Goal: Task Accomplishment & Management: Use online tool/utility

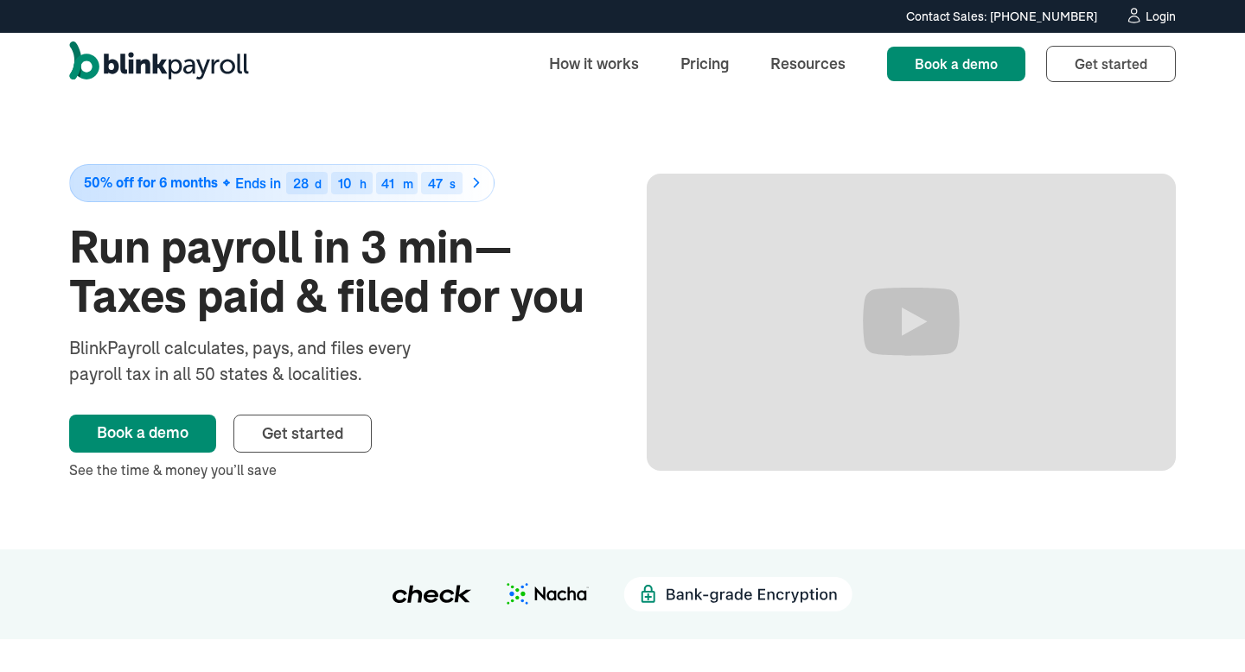
click at [1155, 18] on div "Login" at bounding box center [1160, 16] width 30 height 12
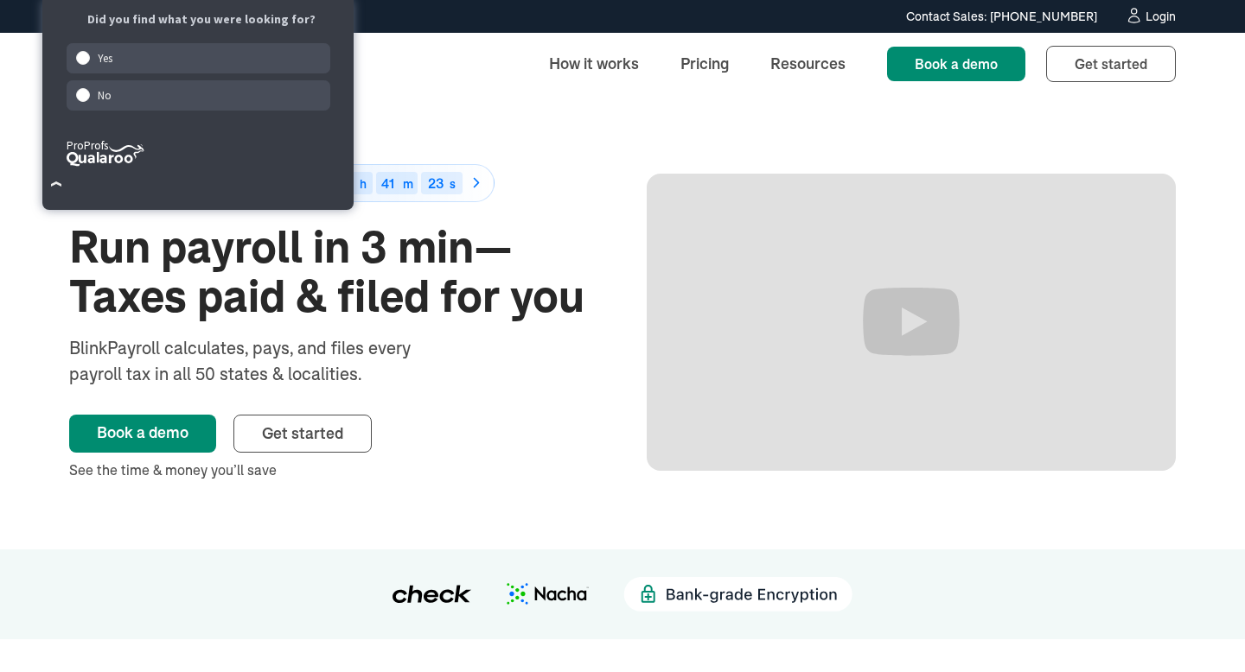
click at [1141, 24] on div at bounding box center [1133, 16] width 18 height 19
click at [1139, 11] on icon at bounding box center [1133, 15] width 18 height 17
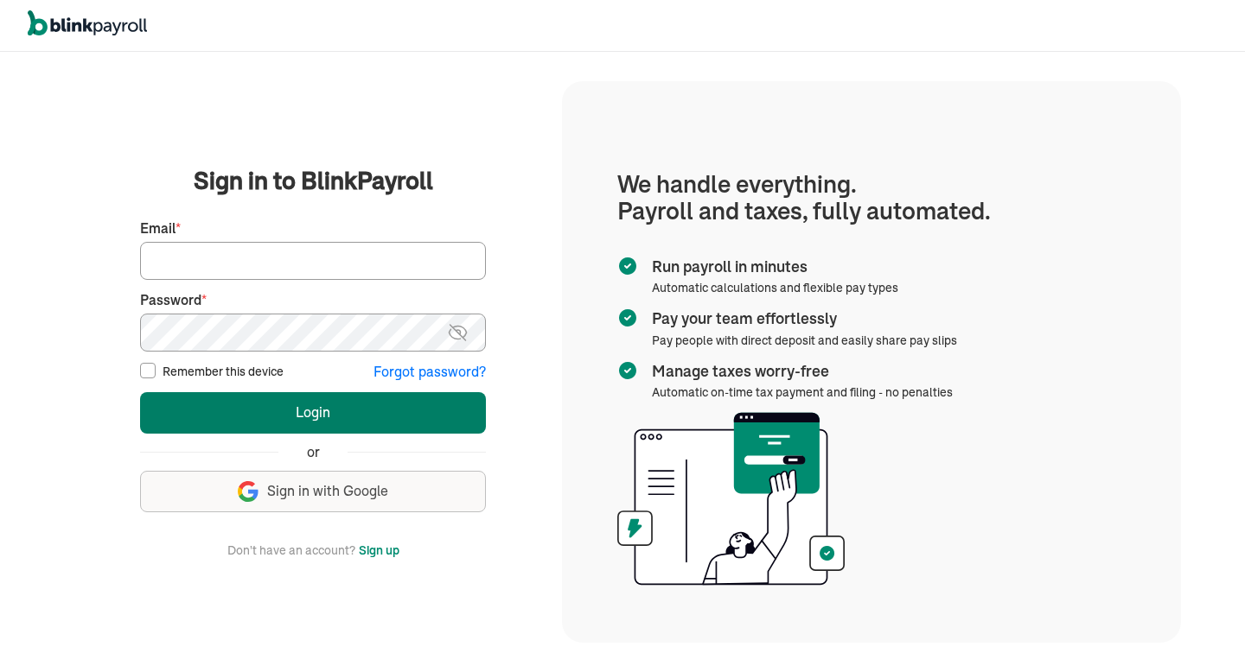
type input "asad@theremodelcompany.com"
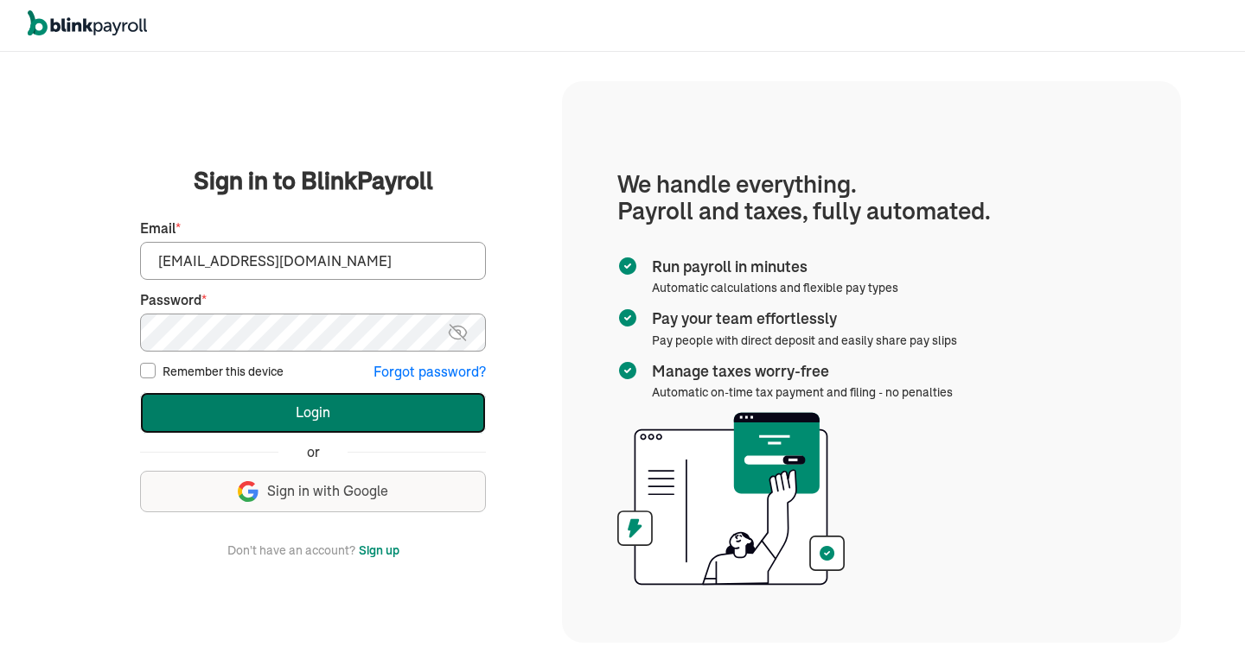
click at [290, 400] on button "Login" at bounding box center [313, 412] width 346 height 41
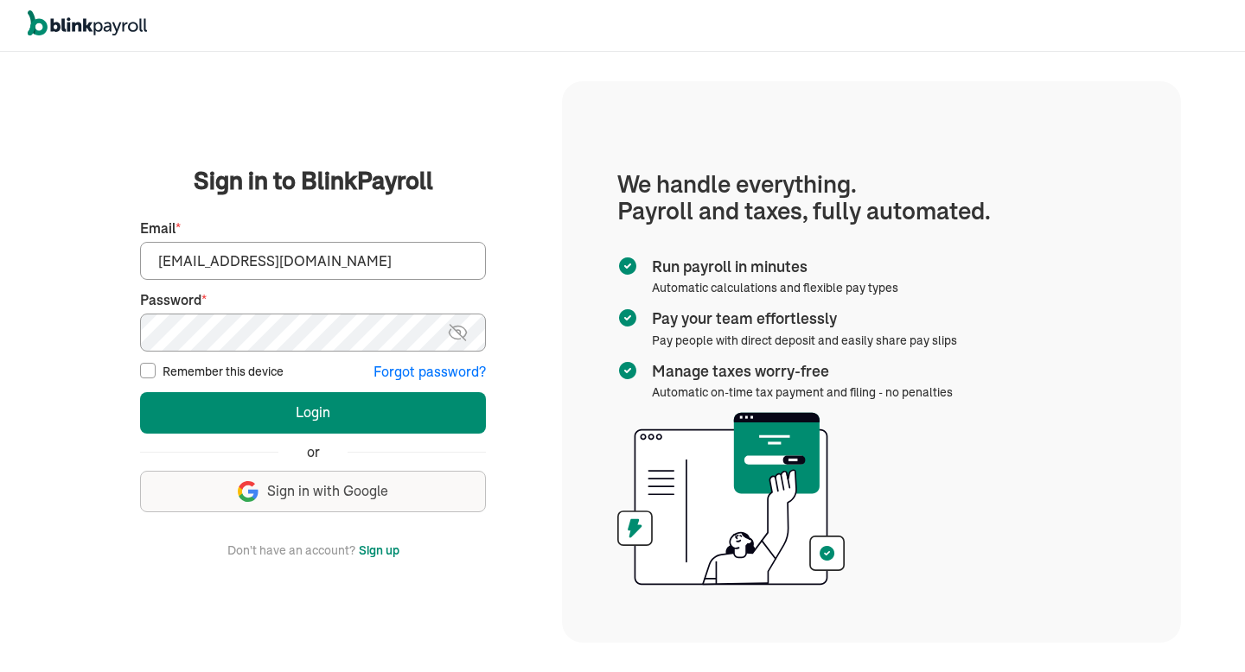
click at [385, 283] on fieldset "First Name * Last Name * Preferred phone number * Email * [EMAIL_ADDRESS][DOMAI…" at bounding box center [313, 295] width 346 height 174
click at [392, 267] on input "[EMAIL_ADDRESS][DOMAIN_NAME]" at bounding box center [313, 261] width 346 height 38
type input "[EMAIL_ADDRESS][DOMAIN_NAME]"
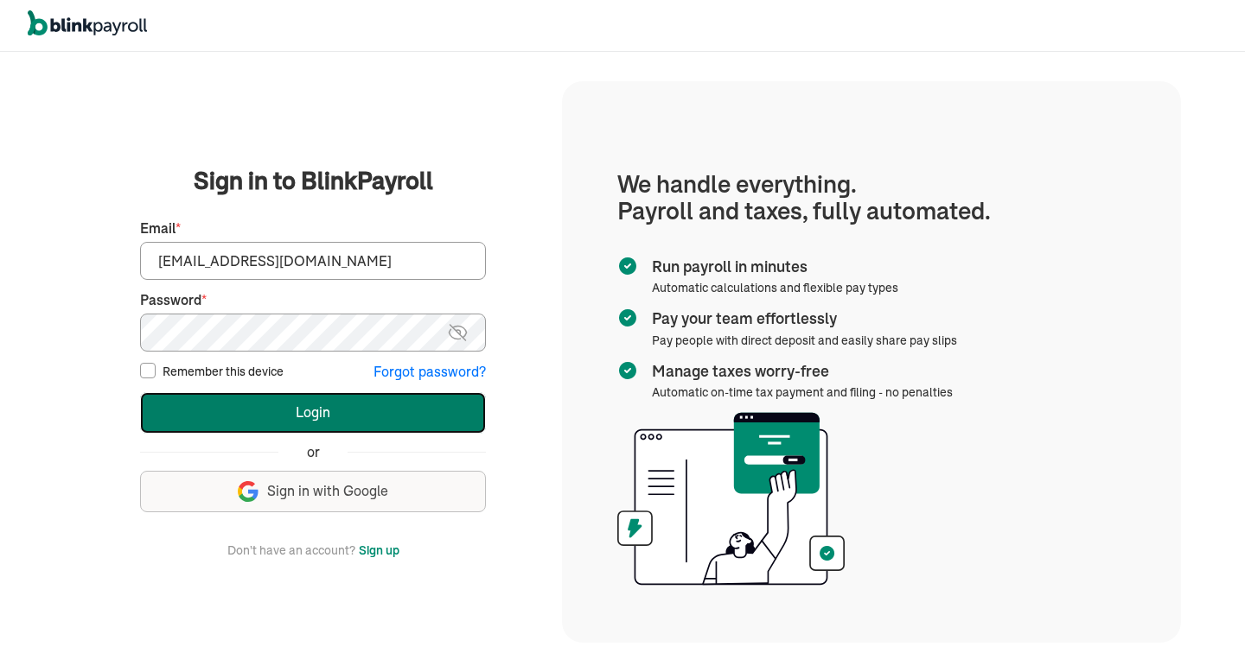
click at [354, 407] on button "Login" at bounding box center [313, 412] width 346 height 41
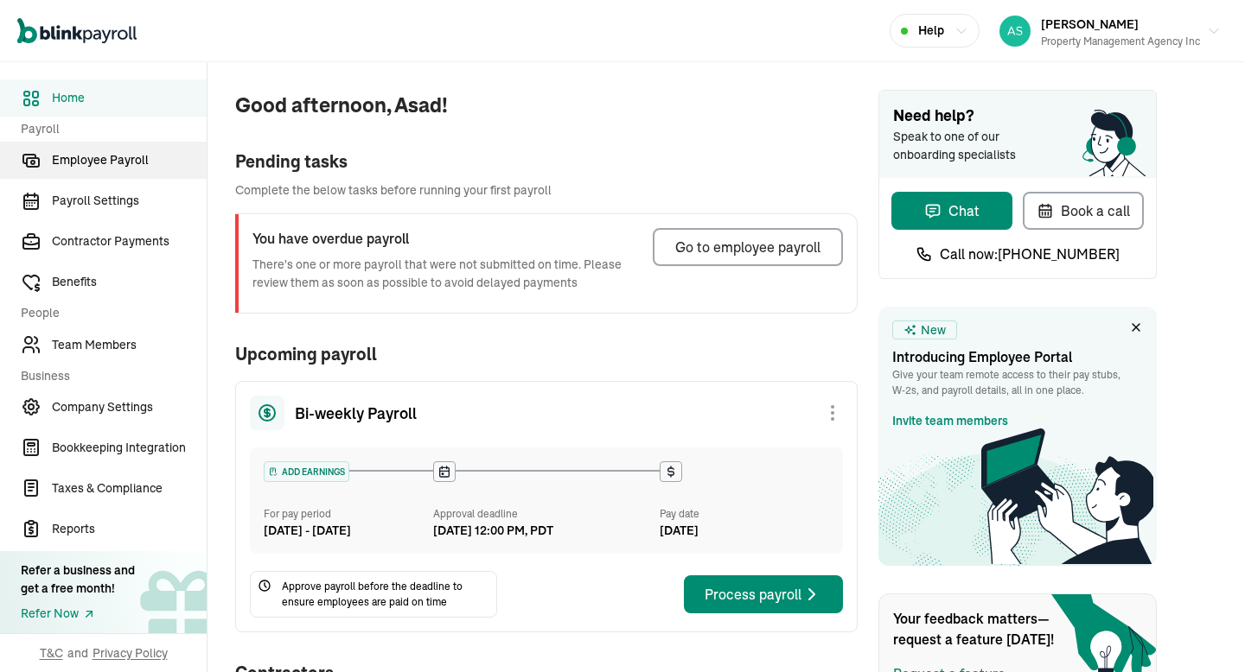
click at [154, 160] on span "Employee Payroll" at bounding box center [129, 160] width 155 height 18
click at [137, 160] on span "Employee Payroll" at bounding box center [129, 160] width 155 height 18
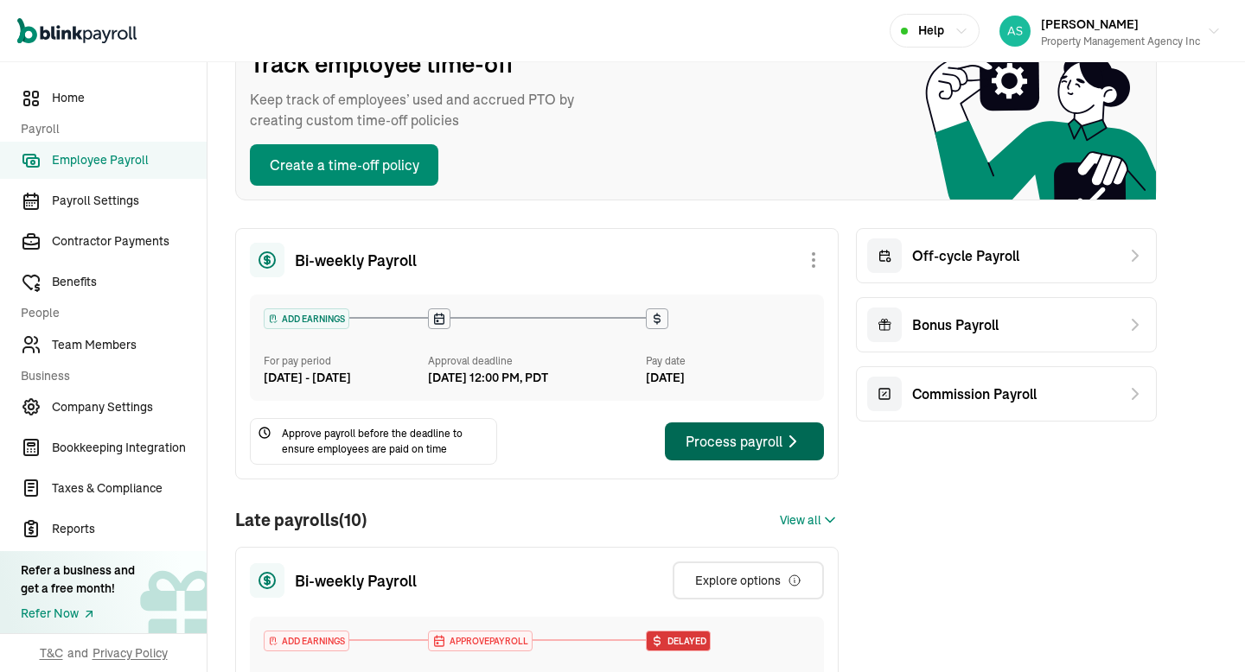
click at [723, 452] on div "Process payroll" at bounding box center [744, 441] width 118 height 21
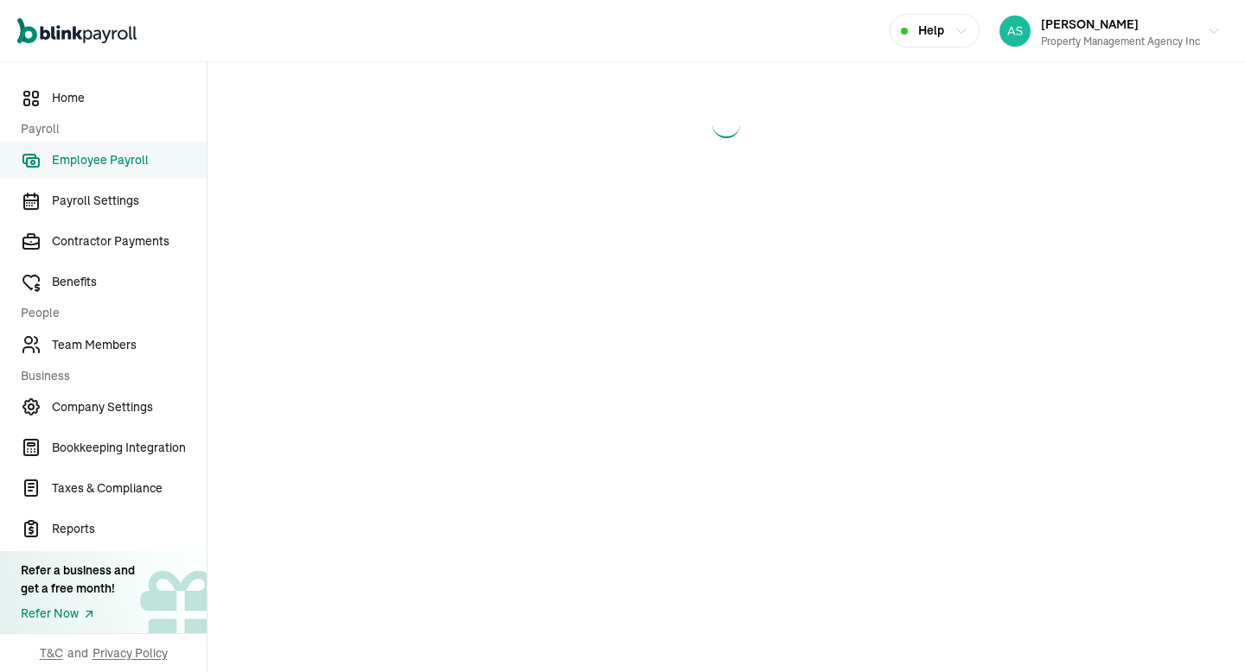
select select "direct_deposit"
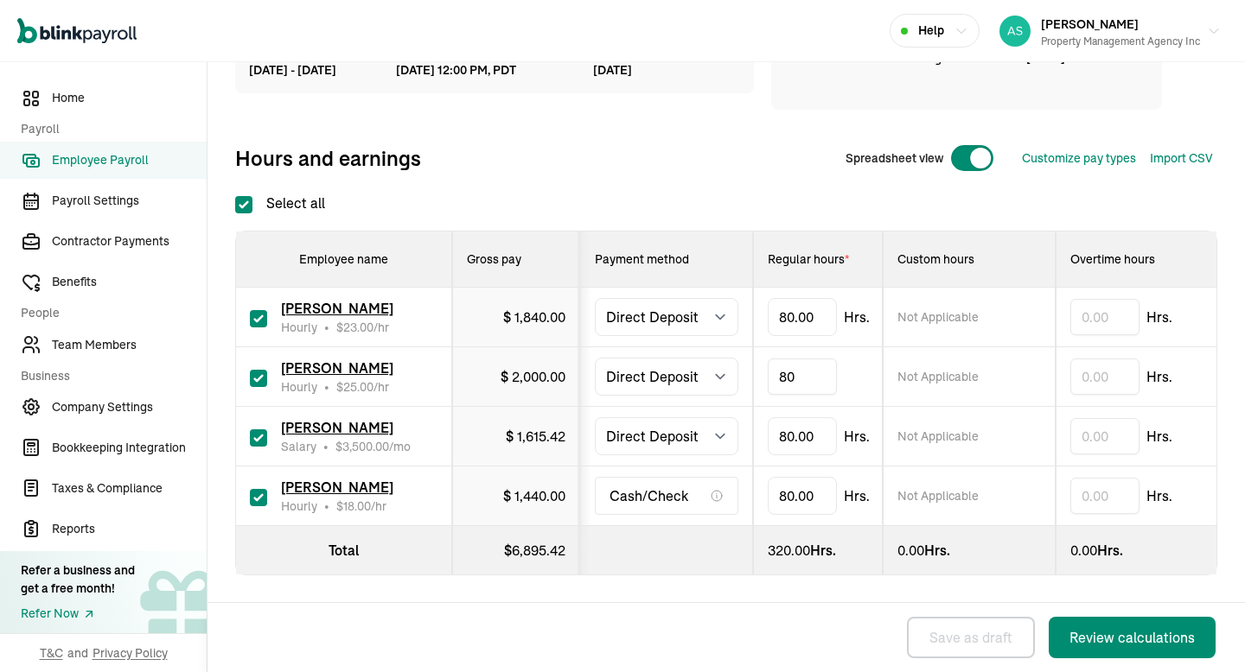
type input "8"
type input "37.11"
click at [263, 314] on input "checkbox" at bounding box center [258, 318] width 17 height 17
checkbox input "false"
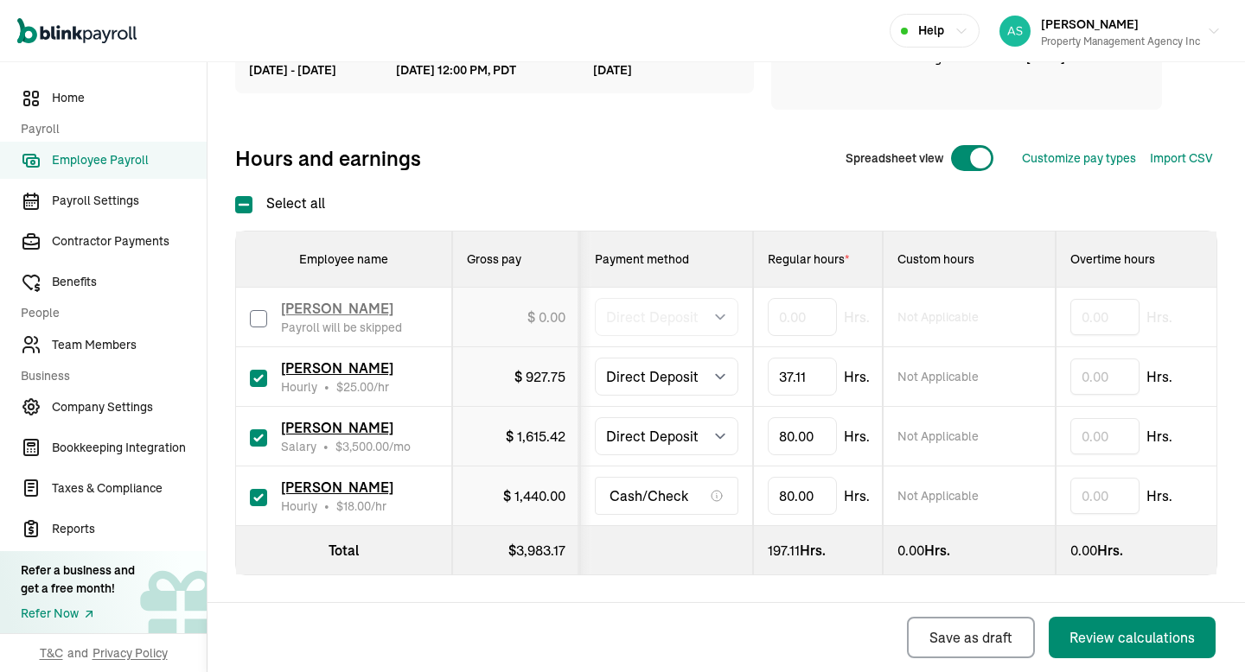
type input "0.00"
click at [259, 437] on input "checkbox" at bounding box center [258, 438] width 17 height 17
checkbox input "false"
type input "0.00"
click at [258, 500] on input "checkbox" at bounding box center [258, 497] width 17 height 17
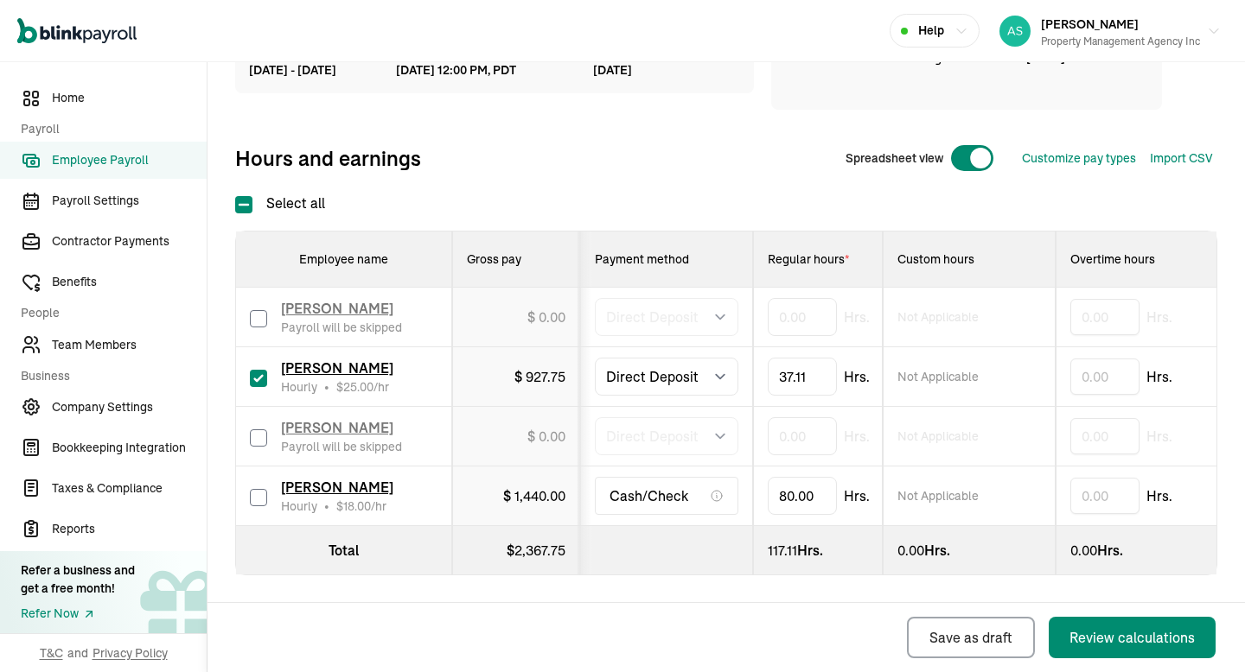
checkbox input "false"
type input "0.00"
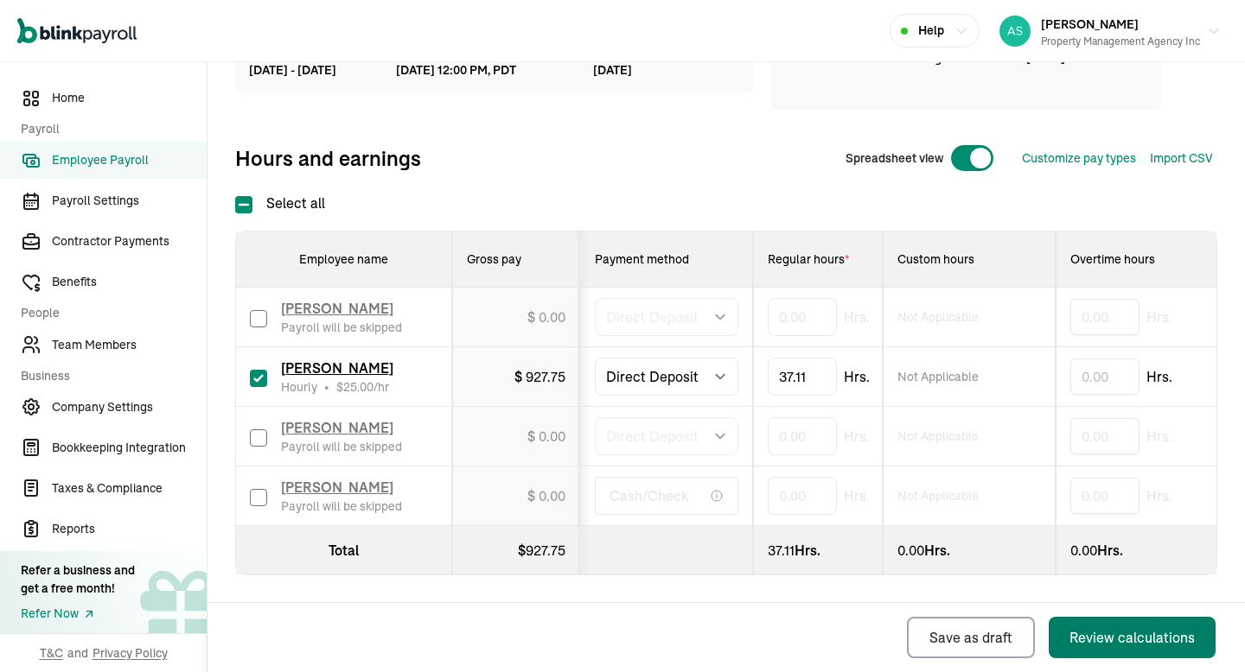
click at [1108, 647] on div "Review calculations" at bounding box center [1131, 637] width 125 height 21
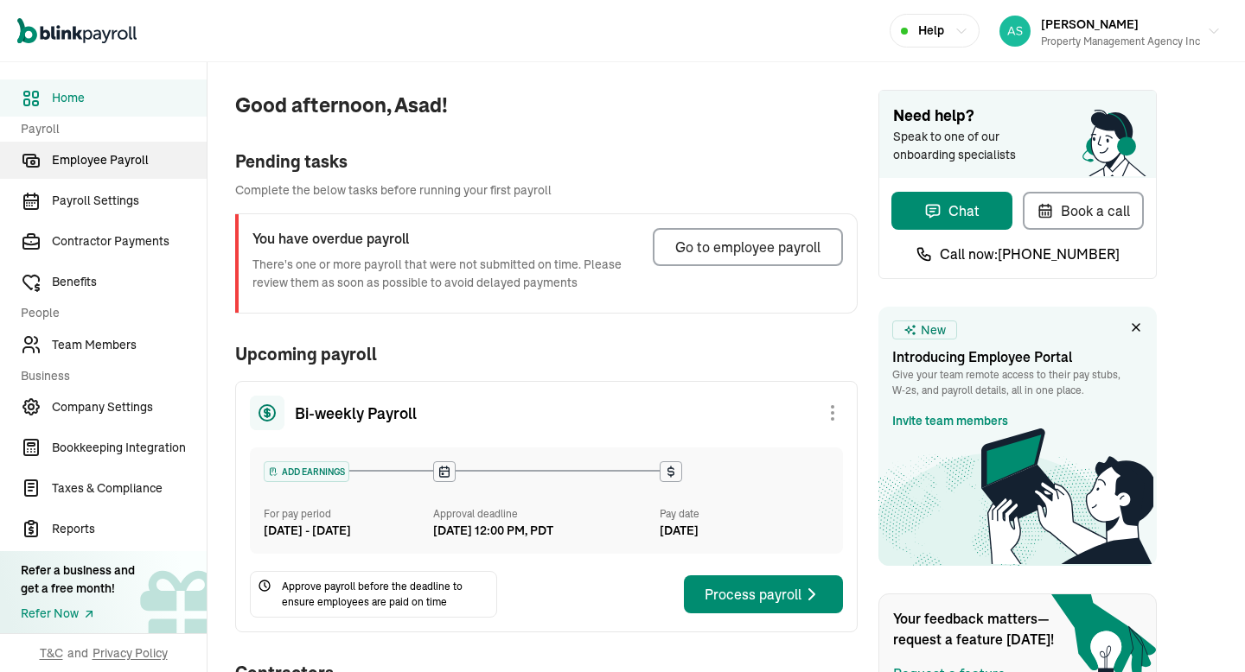
click at [154, 160] on span "Employee Payroll" at bounding box center [129, 160] width 155 height 18
click at [137, 160] on span "Employee Payroll" at bounding box center [129, 160] width 155 height 18
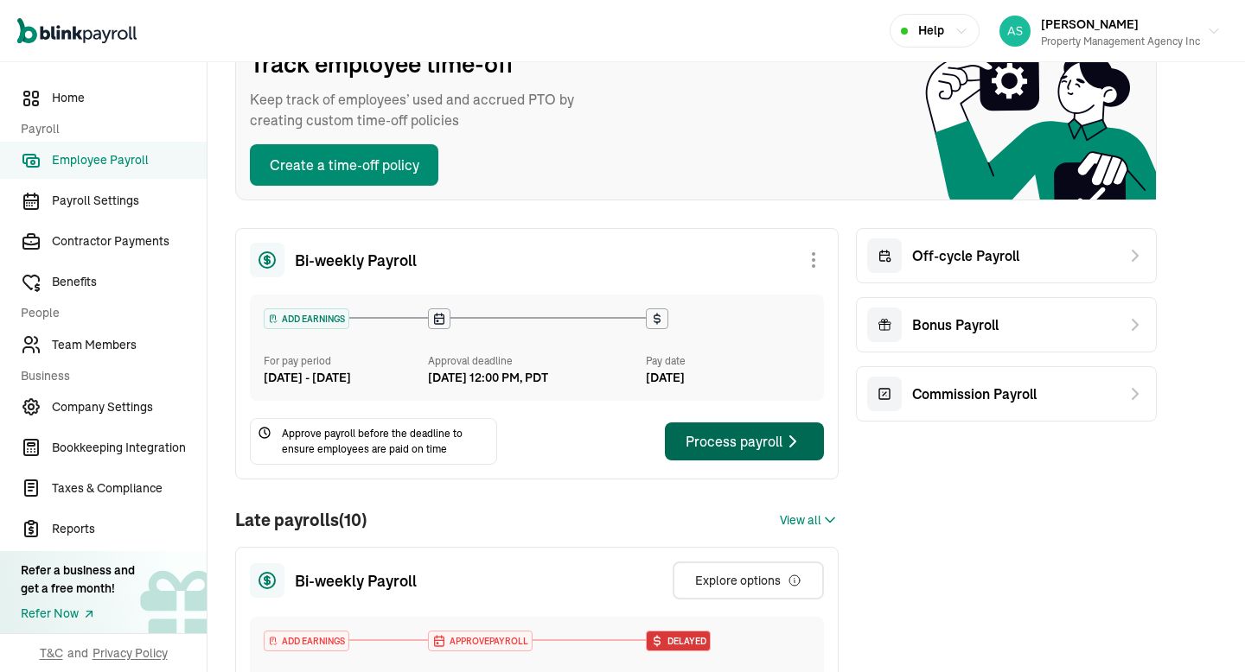
click at [723, 452] on div "Process payroll" at bounding box center [744, 441] width 118 height 21
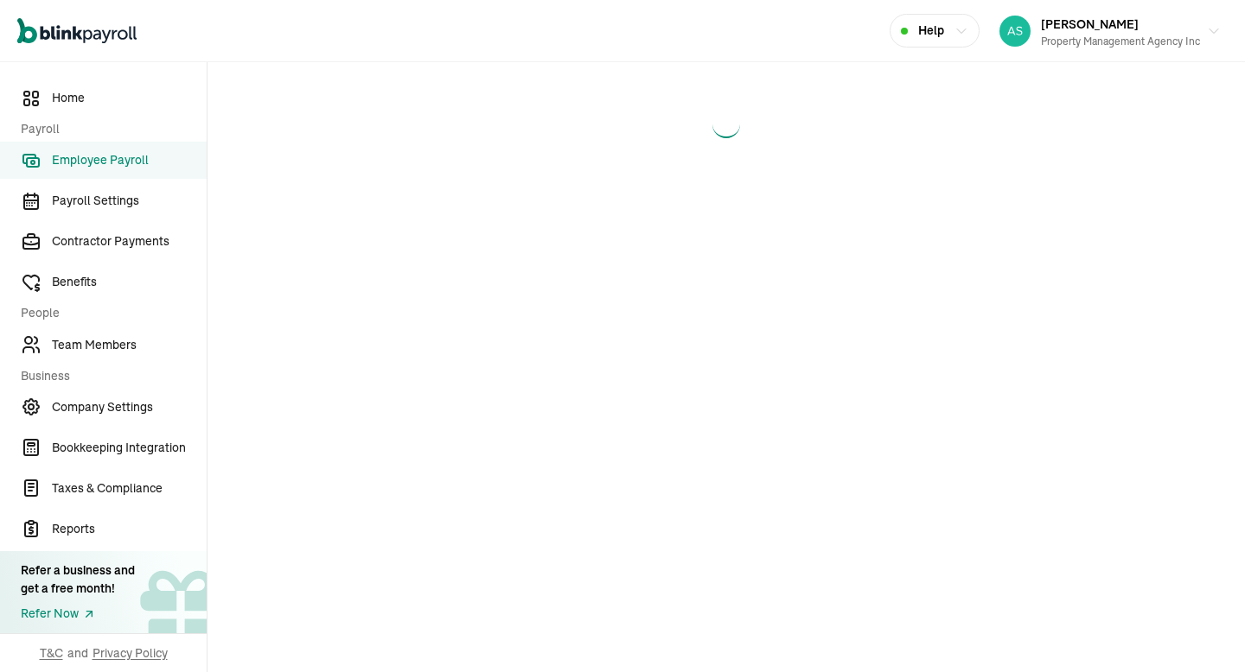
select select "direct_deposit"
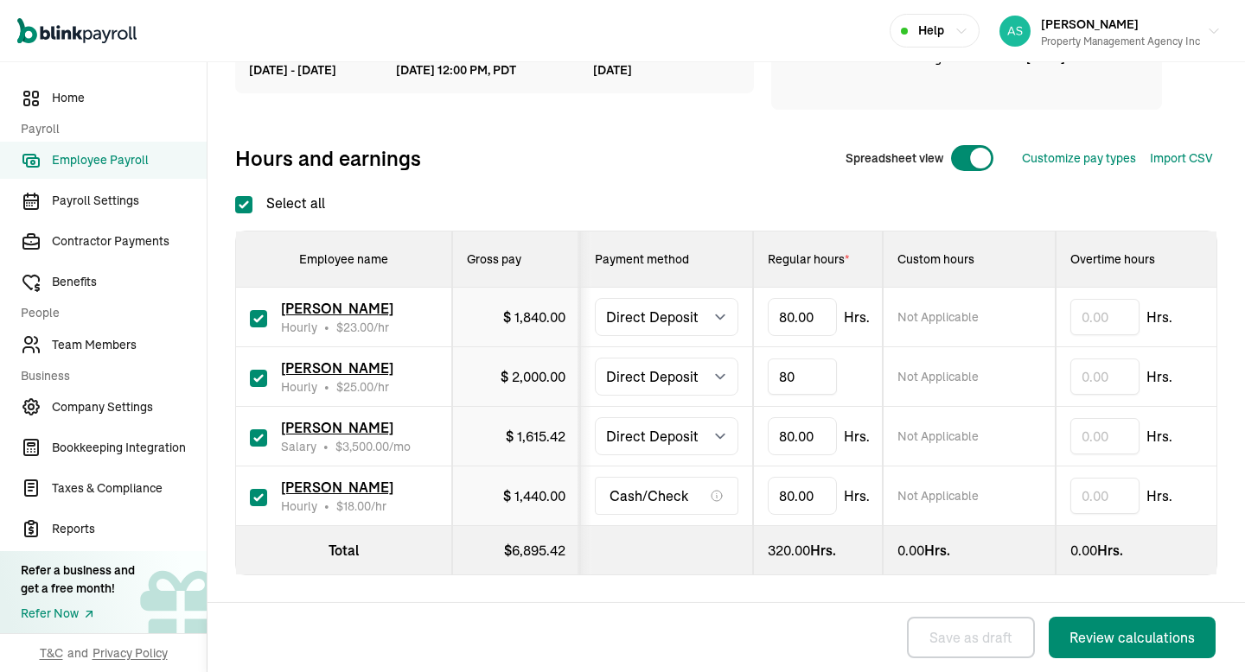
type input "8"
type input "37.11"
click at [263, 314] on input "checkbox" at bounding box center [258, 318] width 17 height 17
checkbox input "false"
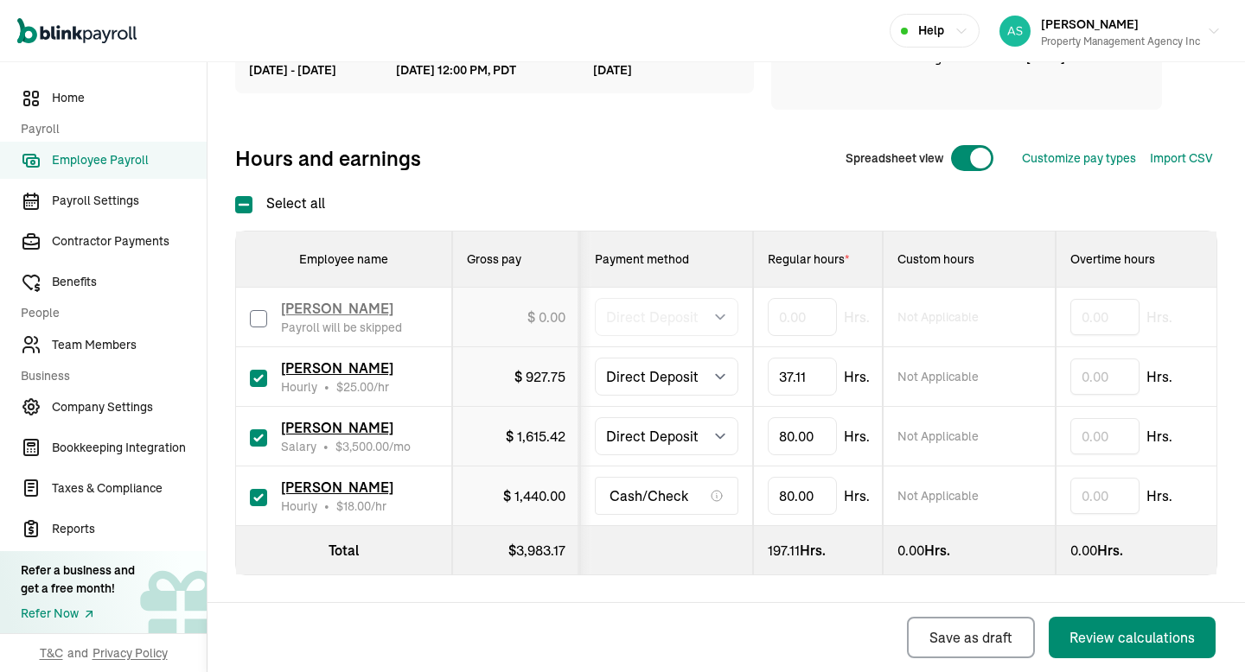
type input "0.00"
click at [259, 437] on input "checkbox" at bounding box center [258, 438] width 17 height 17
checkbox input "false"
type input "0.00"
click at [258, 500] on input "checkbox" at bounding box center [258, 497] width 17 height 17
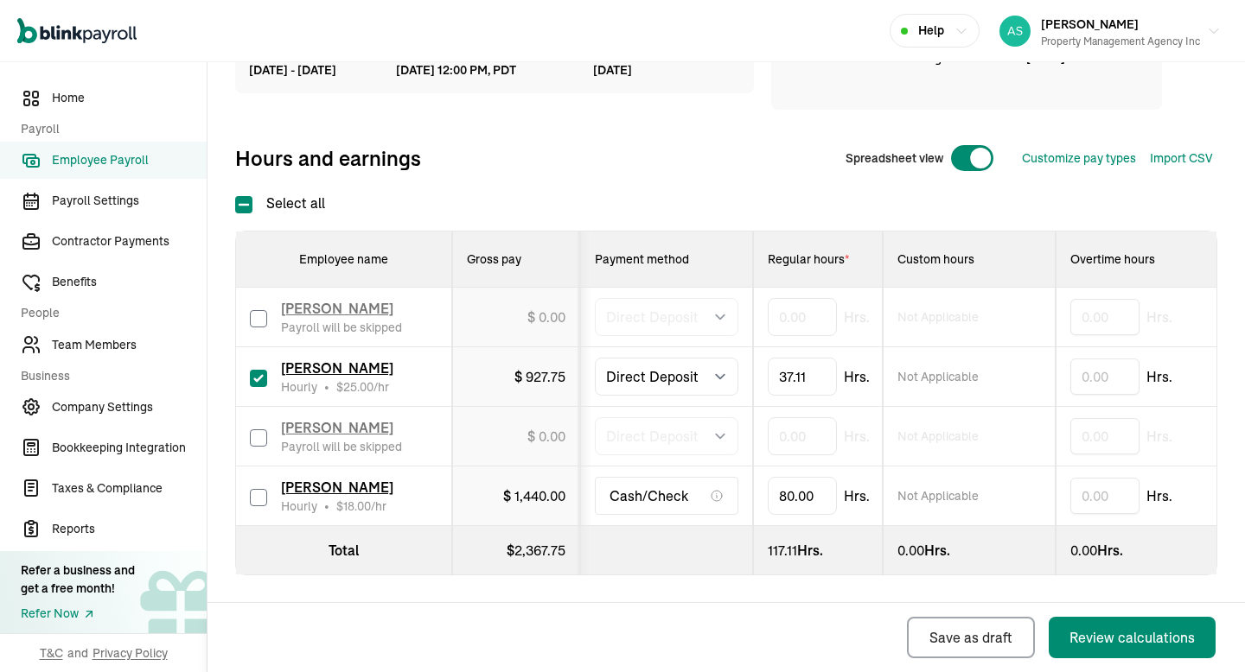
checkbox input "false"
type input "0.00"
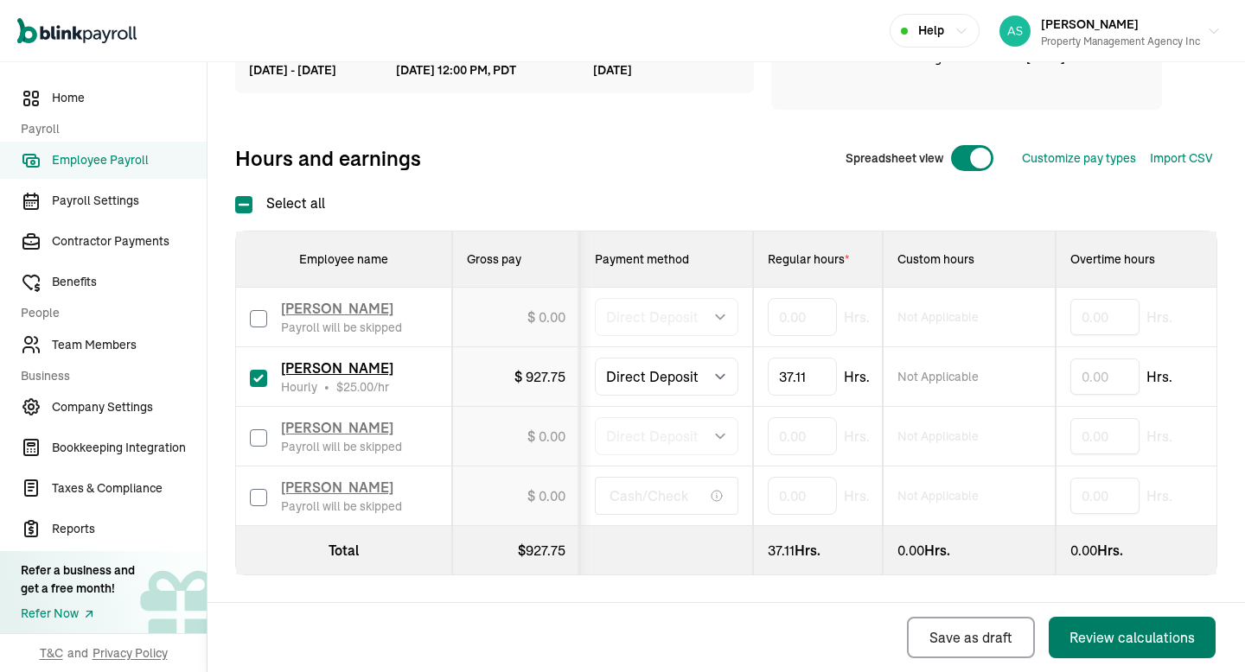
click at [1108, 647] on div "Review calculations" at bounding box center [1131, 637] width 125 height 21
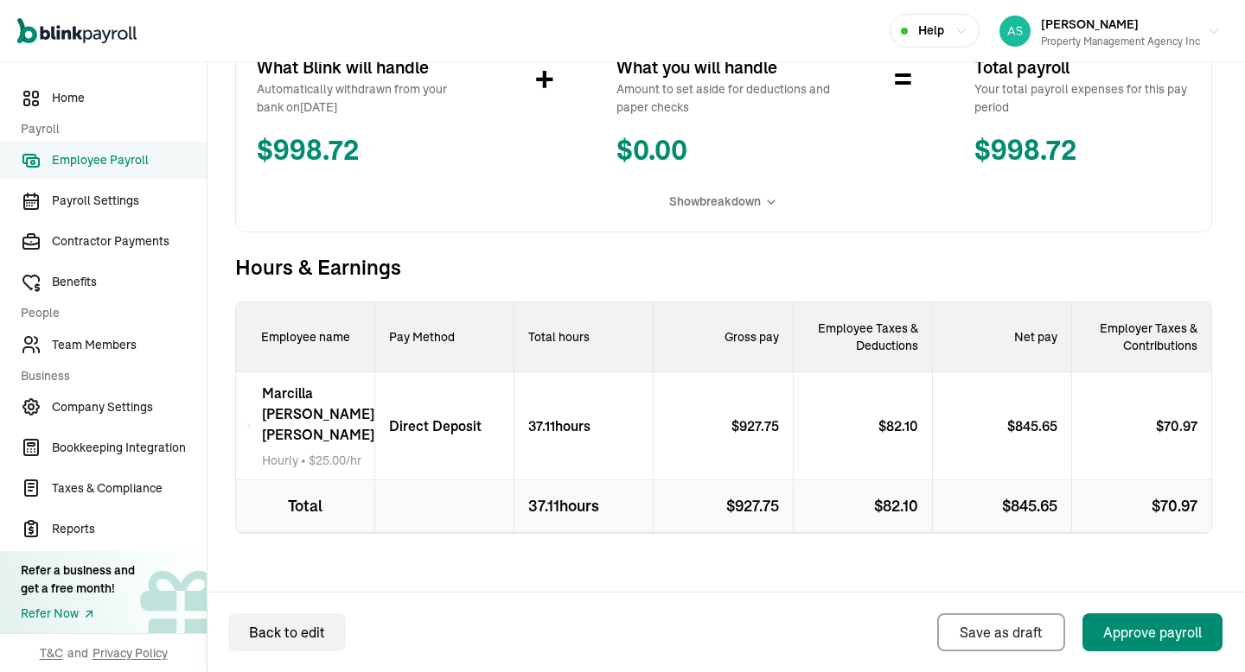
click at [252, 421] on icon at bounding box center [248, 426] width 5 height 21
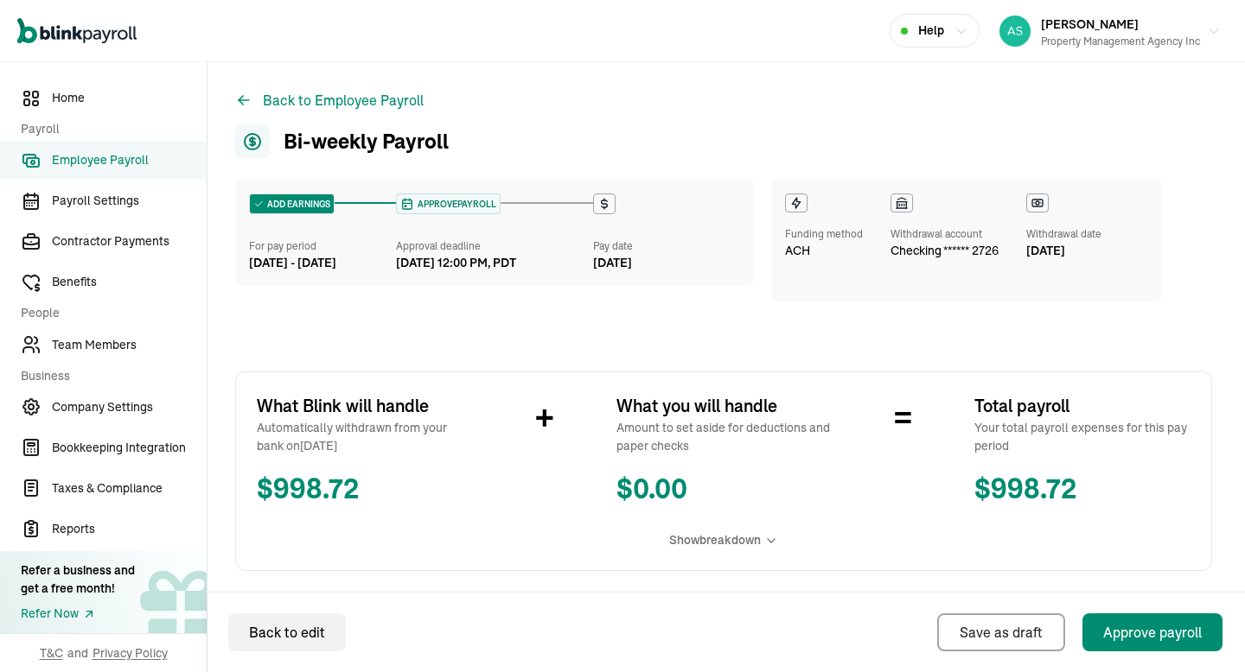
scroll to position [509, 0]
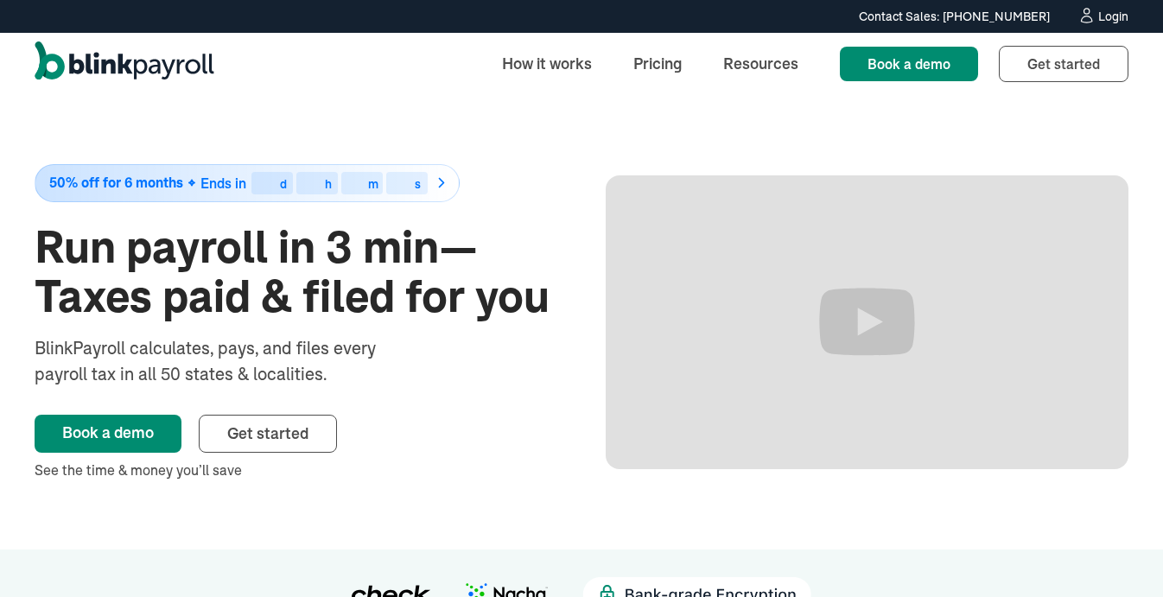
click at [1124, 25] on div "Contact Sales: [PHONE_NUMBER] Contact Sales: [PHONE_NUMBER] Login" at bounding box center [581, 16] width 1163 height 19
click at [1112, 21] on div "Login" at bounding box center [1114, 16] width 30 height 12
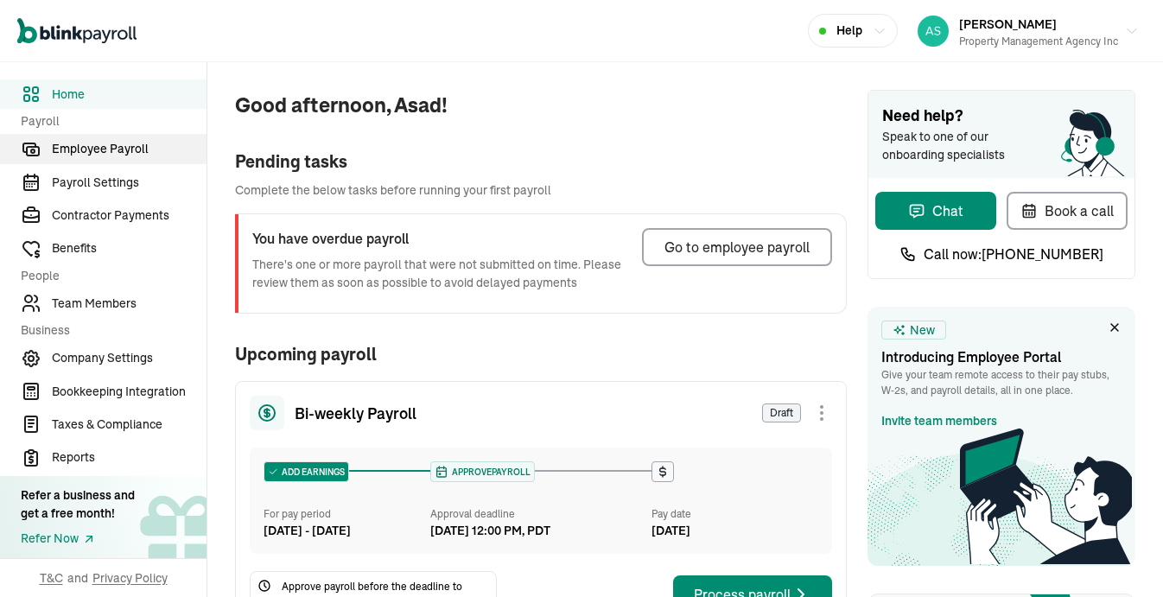
click at [129, 156] on span "Employee Payroll" at bounding box center [129, 149] width 155 height 18
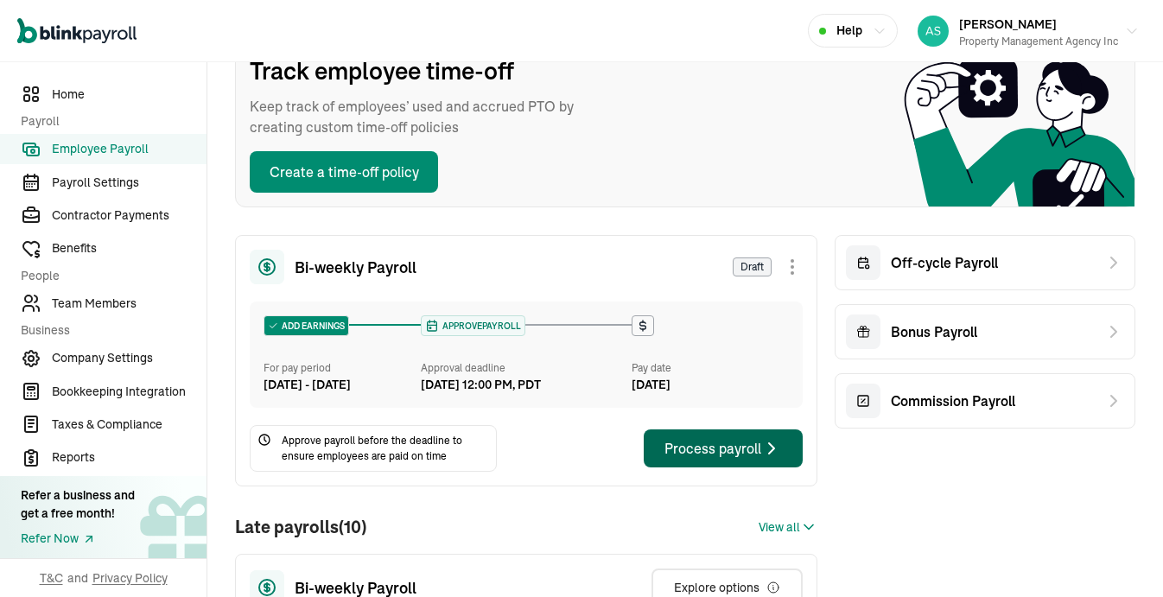
click at [698, 459] on div "Process payroll" at bounding box center [724, 448] width 118 height 21
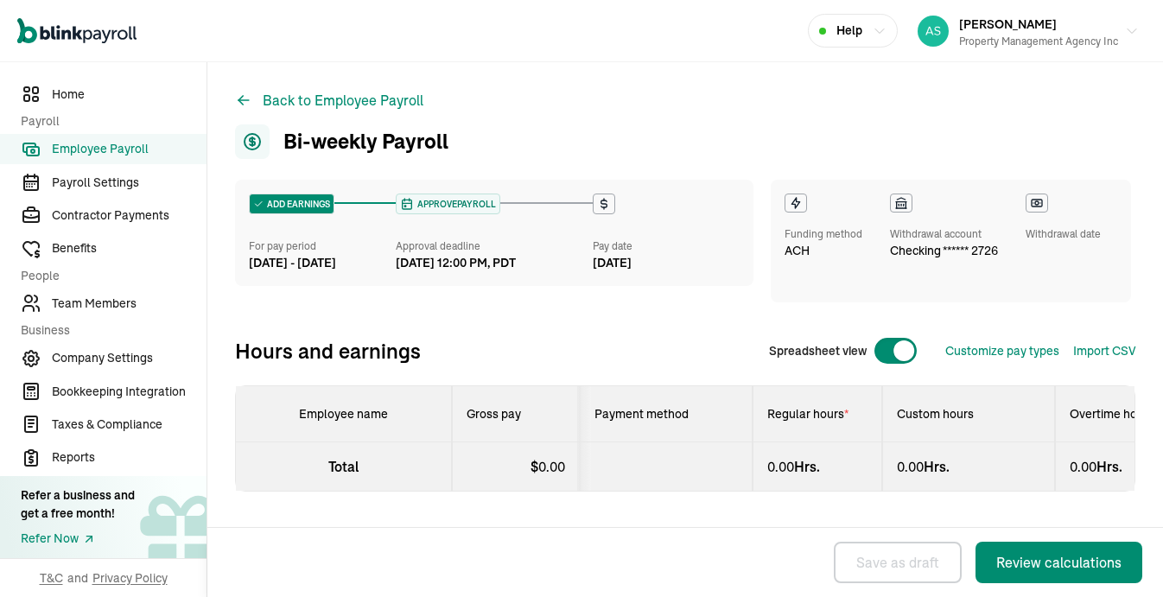
select select "manual"
select select "direct_deposit"
select select "manual"
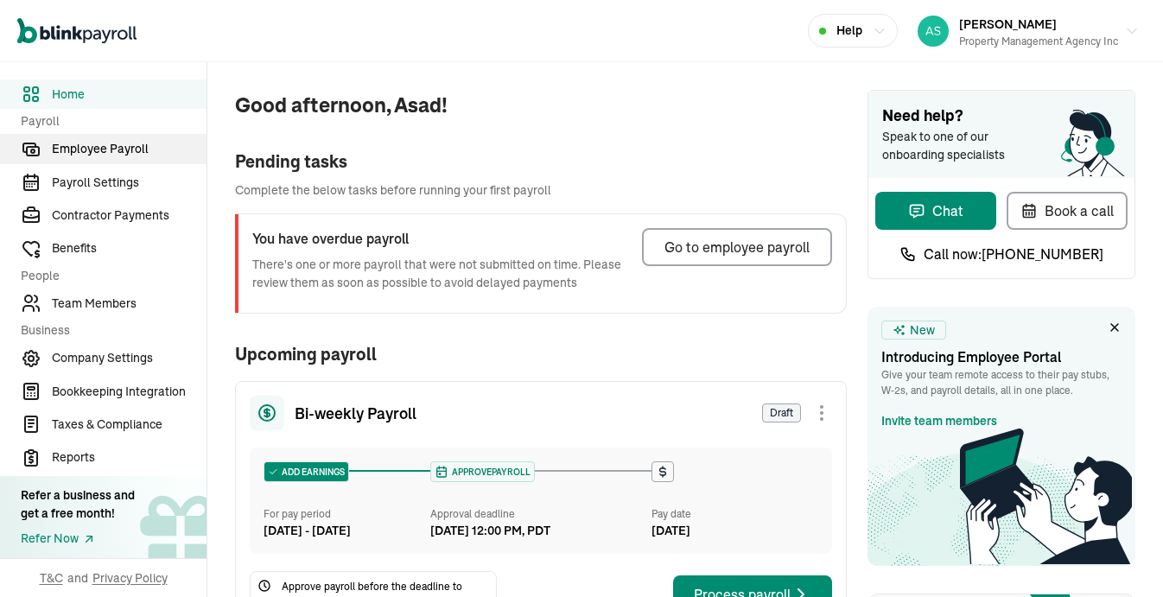
click at [129, 156] on span "Employee Payroll" at bounding box center [129, 149] width 155 height 18
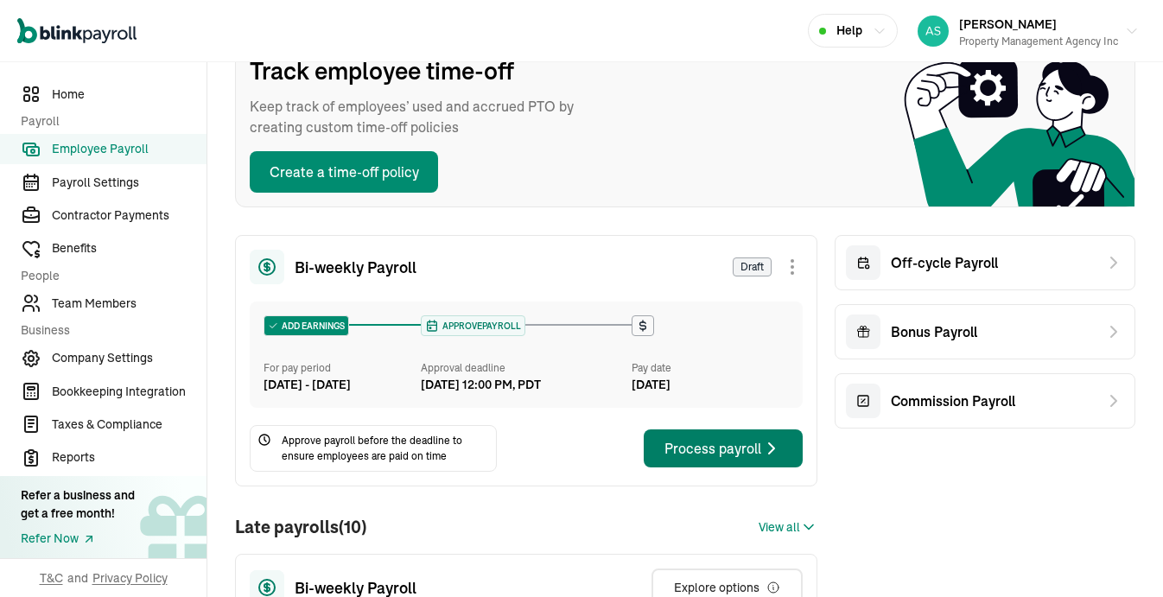
click at [698, 459] on div "Process payroll" at bounding box center [724, 448] width 118 height 21
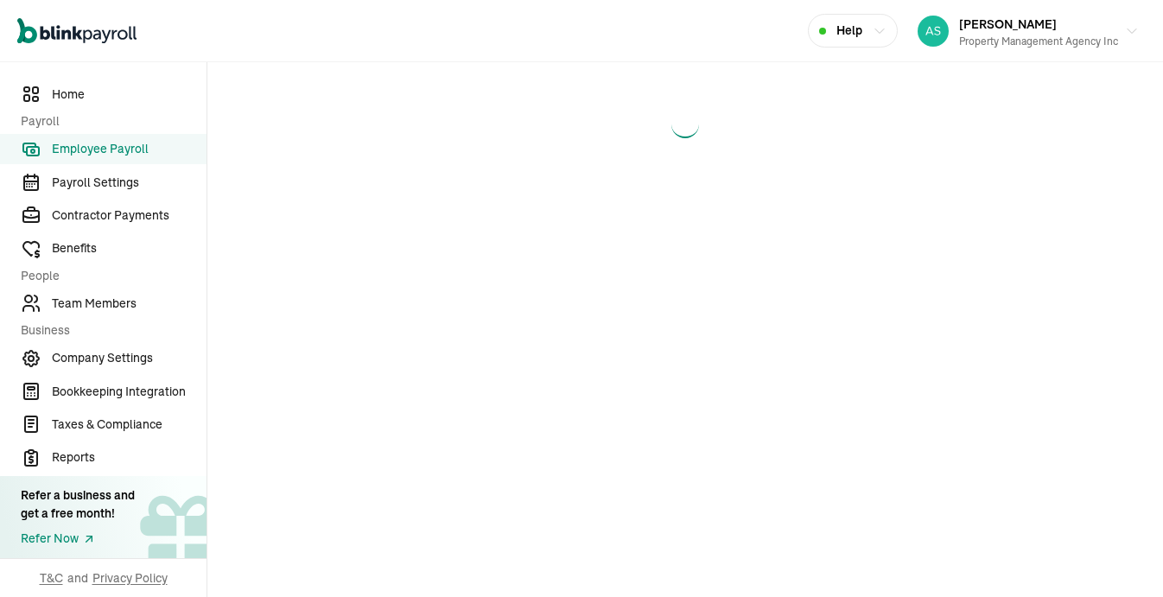
select select "manual"
select select "direct_deposit"
select select "manual"
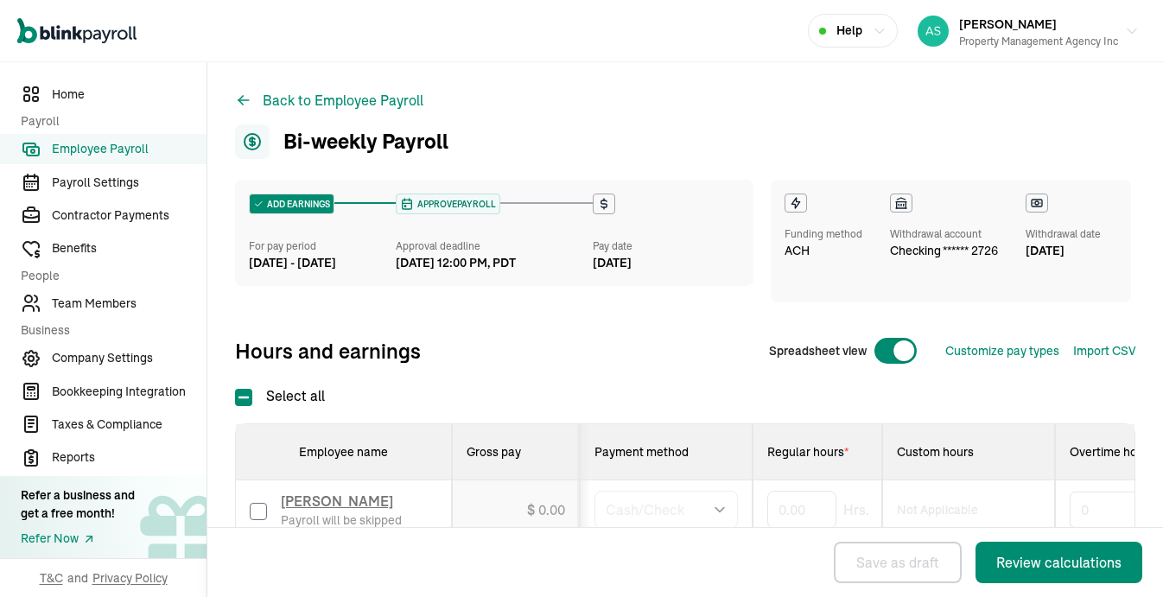
select select "manual"
select select "direct_deposit"
select select "manual"
select select "direct_deposit"
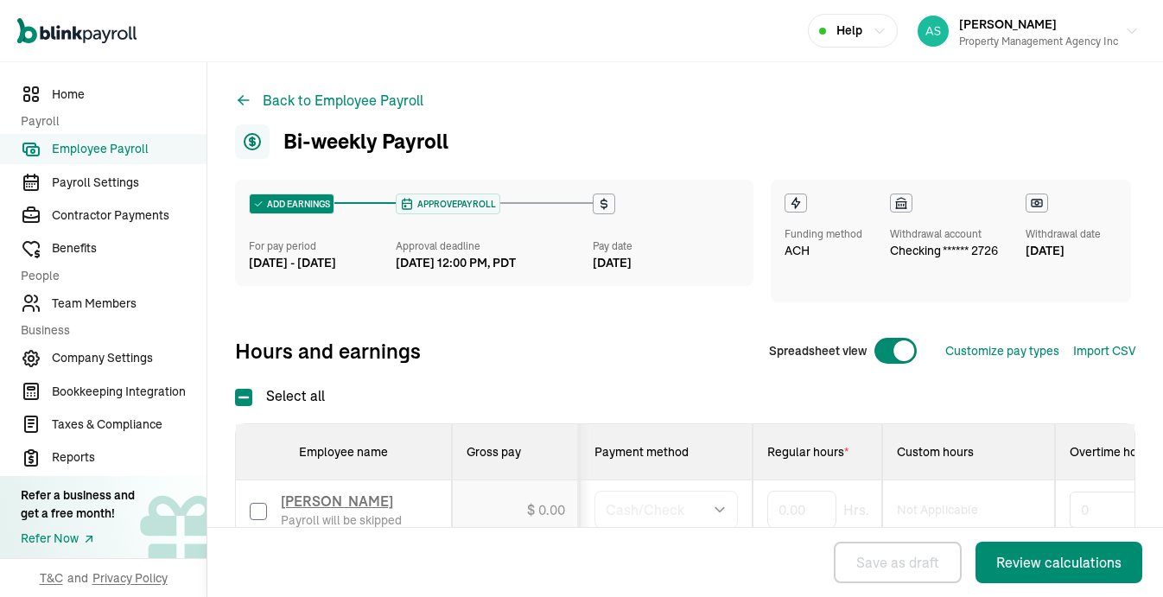
select select "manual"
